Goal: Information Seeking & Learning: Learn about a topic

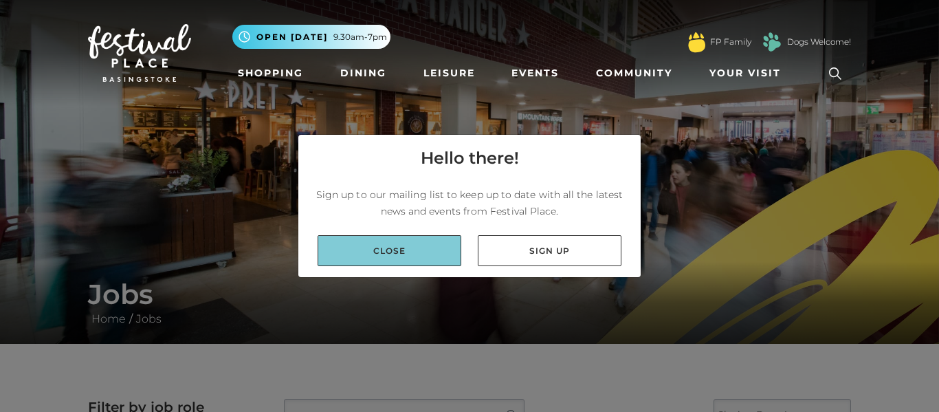
click at [439, 242] on link "Close" at bounding box center [390, 250] width 144 height 31
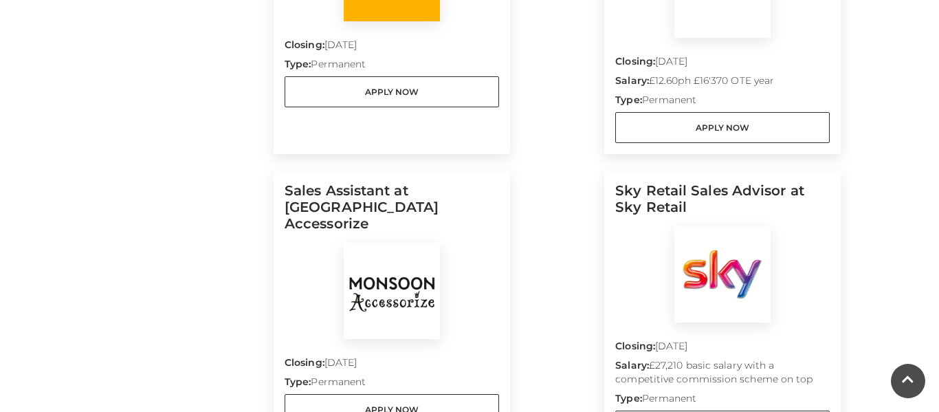
scroll to position [605, 0]
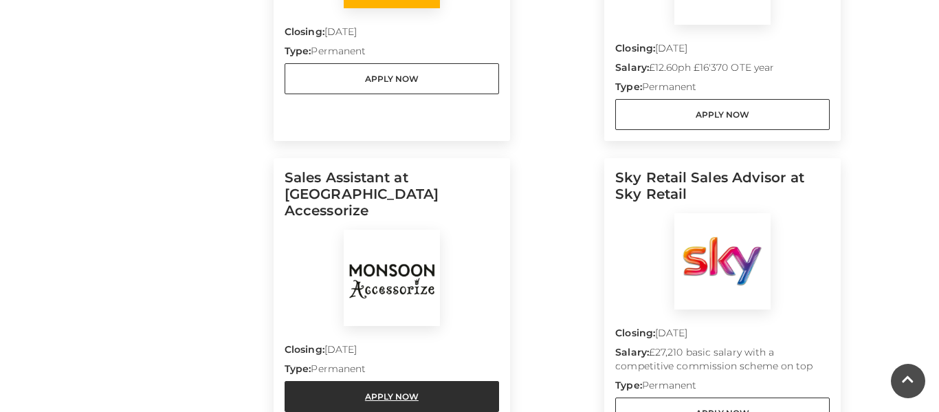
click at [421, 381] on link "Apply Now" at bounding box center [392, 396] width 215 height 31
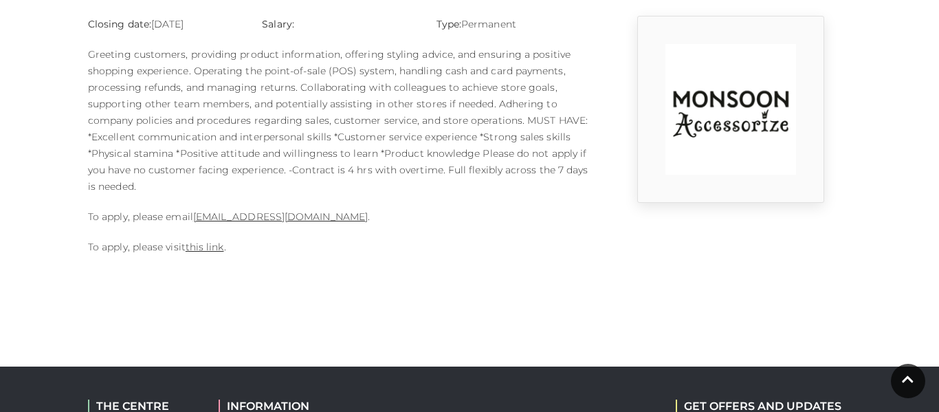
scroll to position [385, 0]
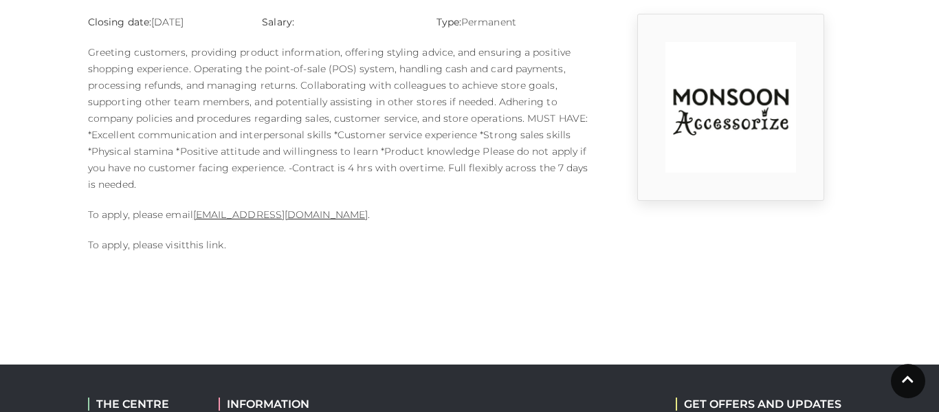
click at [199, 239] on link "this link" at bounding box center [205, 245] width 39 height 12
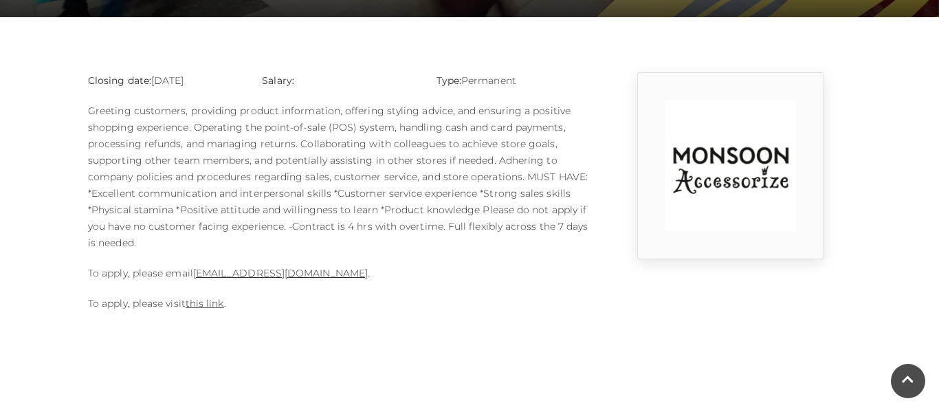
scroll to position [303, 0]
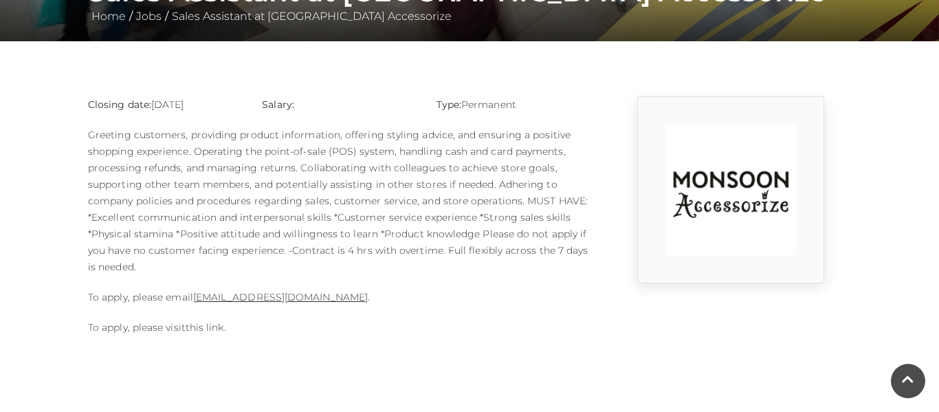
click at [213, 331] on link "this link" at bounding box center [205, 327] width 39 height 12
click at [216, 331] on link "this link" at bounding box center [205, 327] width 39 height 12
click at [251, 299] on link "1124m@monsoonmail.rms-metro.com" at bounding box center [280, 297] width 175 height 12
click at [210, 329] on link "this link" at bounding box center [205, 327] width 39 height 12
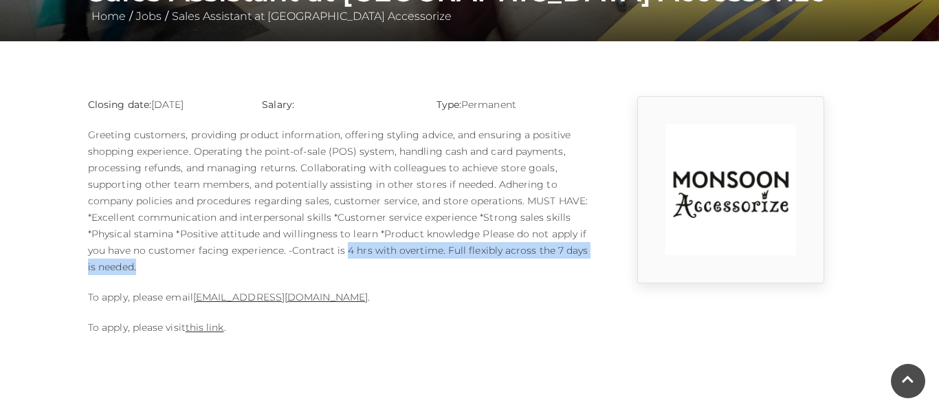
drag, startPoint x: 345, startPoint y: 254, endPoint x: 438, endPoint y: 263, distance: 93.3
click at [438, 263] on p "Greeting customers, providing product information, offering styling advice, and…" at bounding box center [339, 201] width 502 height 149
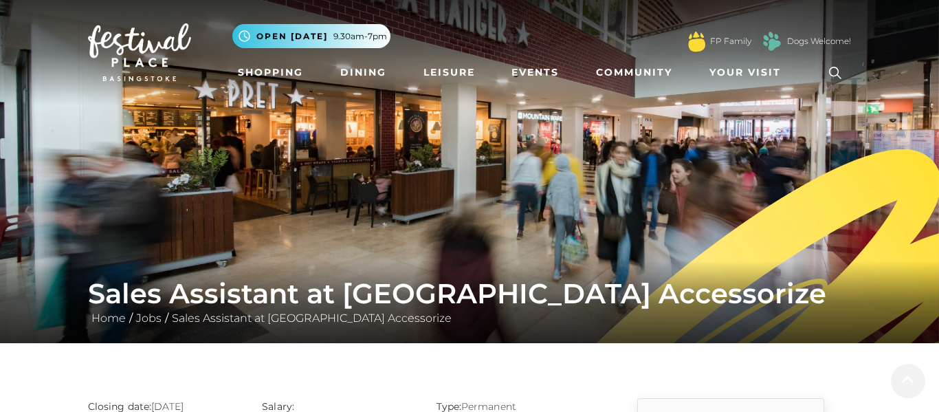
scroll to position [0, 0]
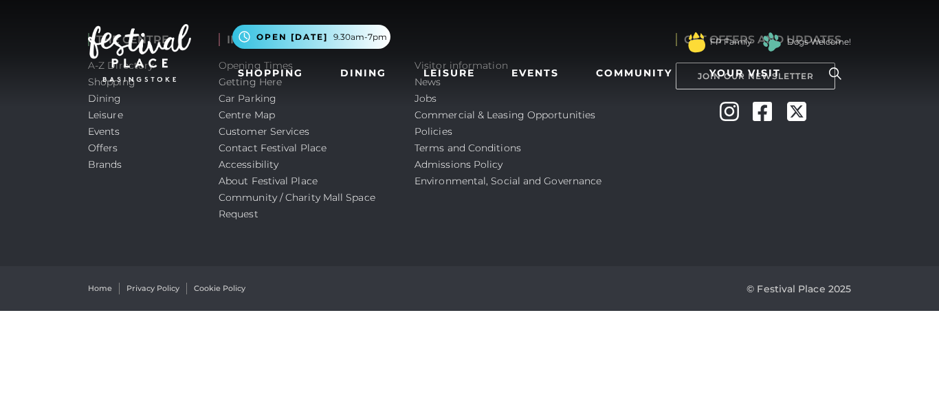
click at [199, 239] on div "THE CENTRE A-Z Directory Shopping Dining Leisure Events Offers Brands" at bounding box center [143, 133] width 131 height 266
click at [532, 270] on div "Home Privacy Policy Cookie Policy © Festival Place 2025" at bounding box center [470, 288] width 784 height 45
